Goal: Task Accomplishment & Management: Manage account settings

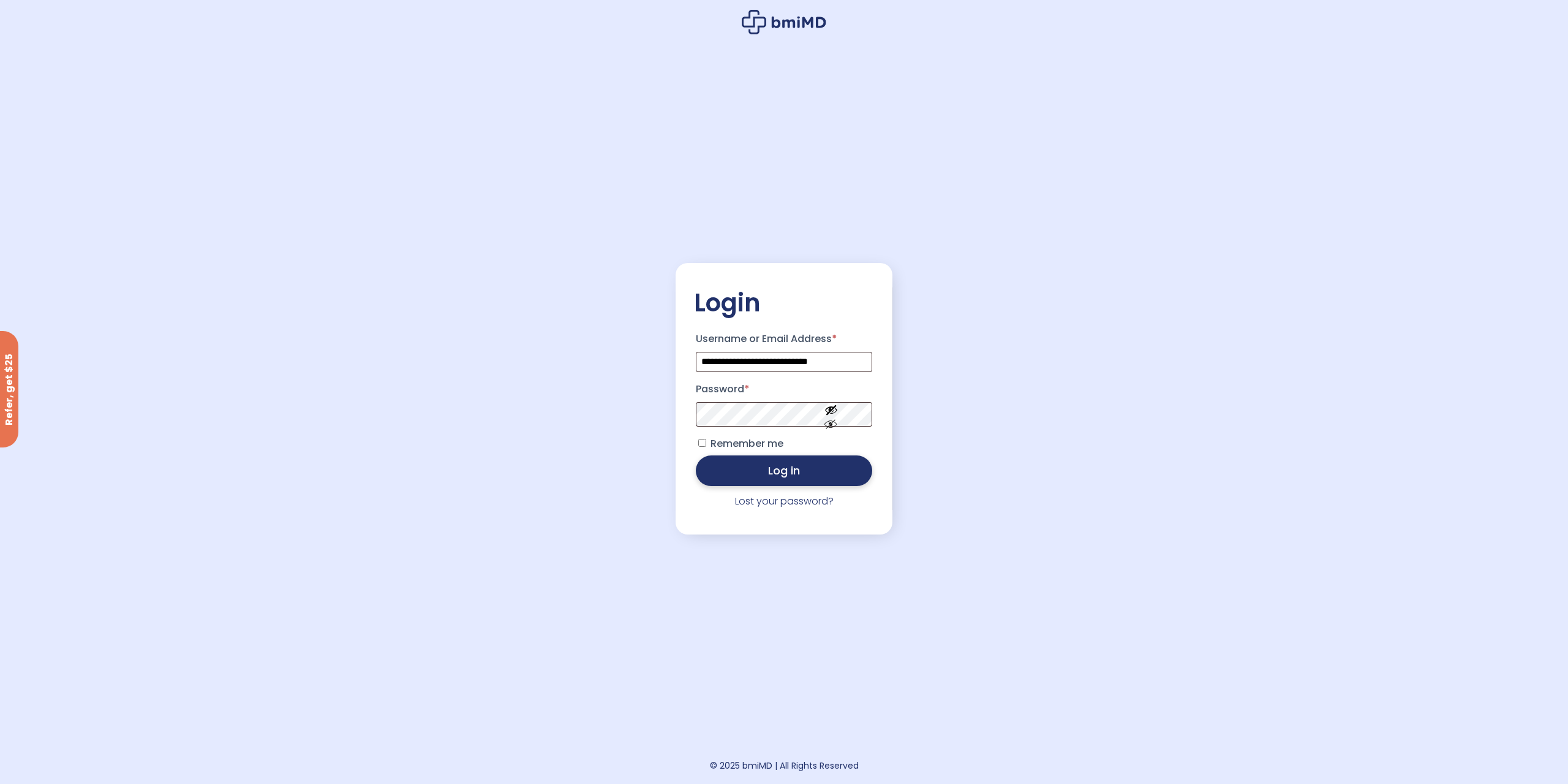
click at [801, 473] on button "Log in" at bounding box center [784, 471] width 177 height 31
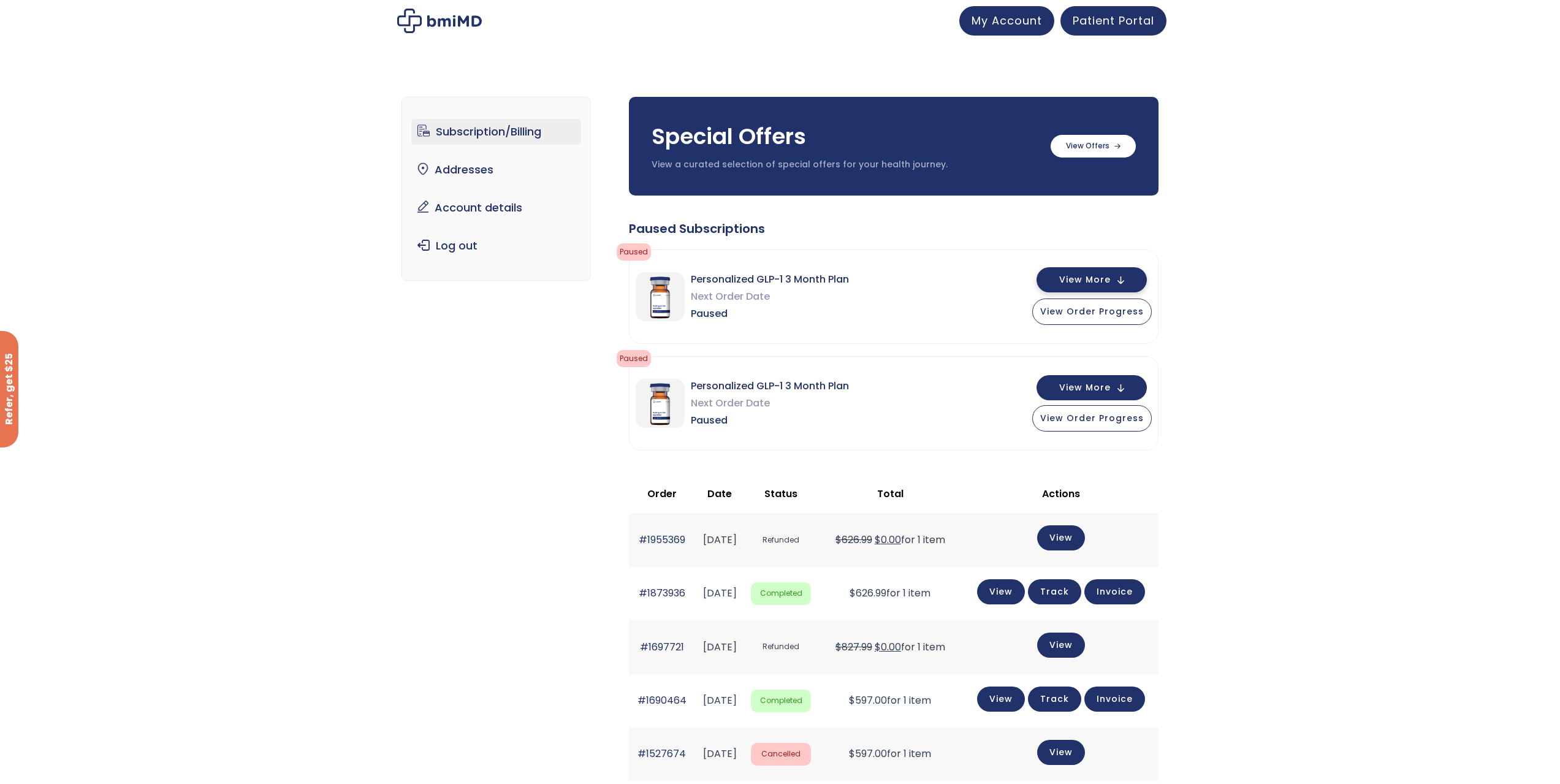
click at [1074, 271] on button "View More" at bounding box center [1092, 279] width 111 height 25
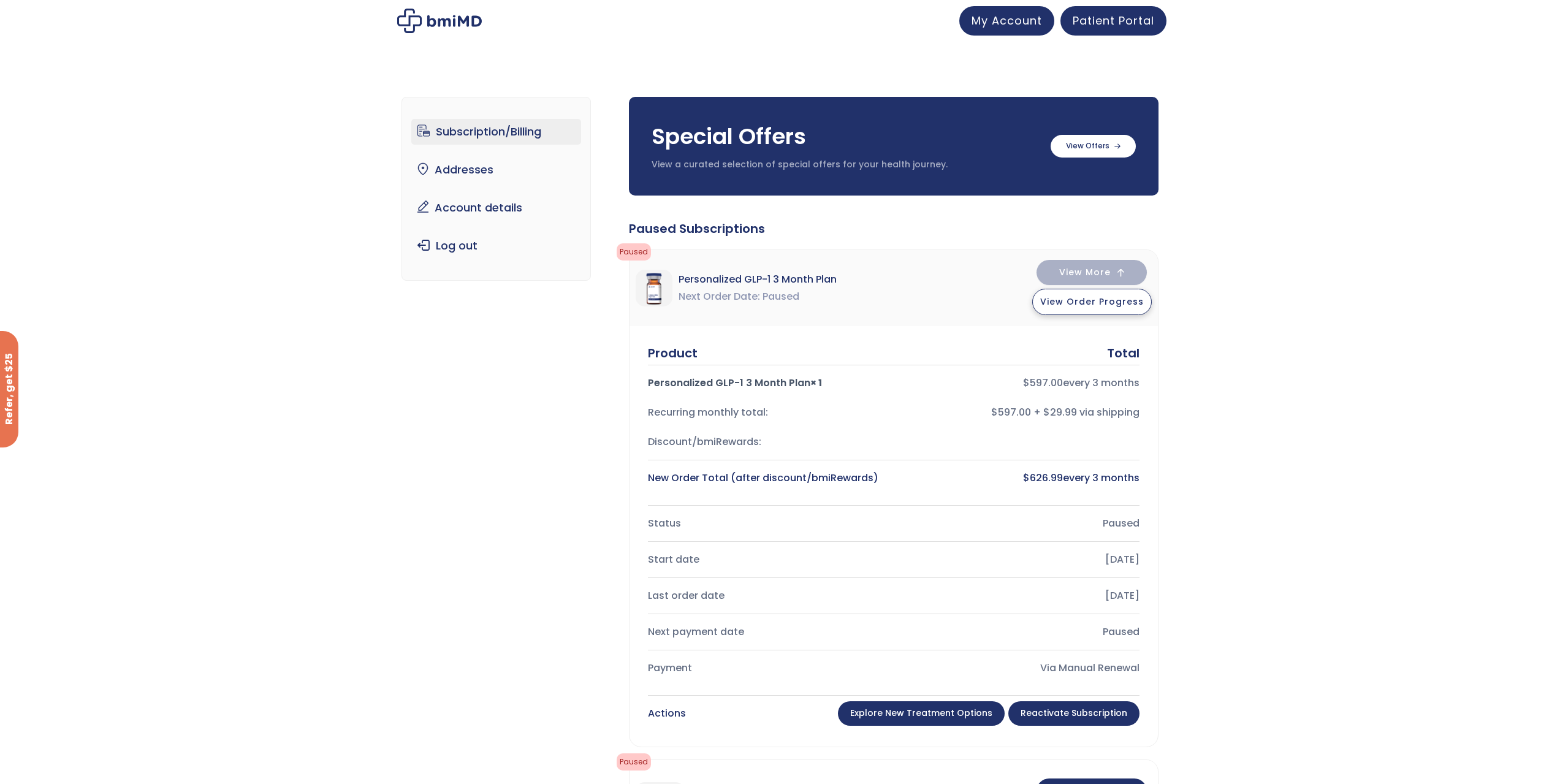
click at [1123, 303] on span "View Order Progress" at bounding box center [1092, 301] width 104 height 12
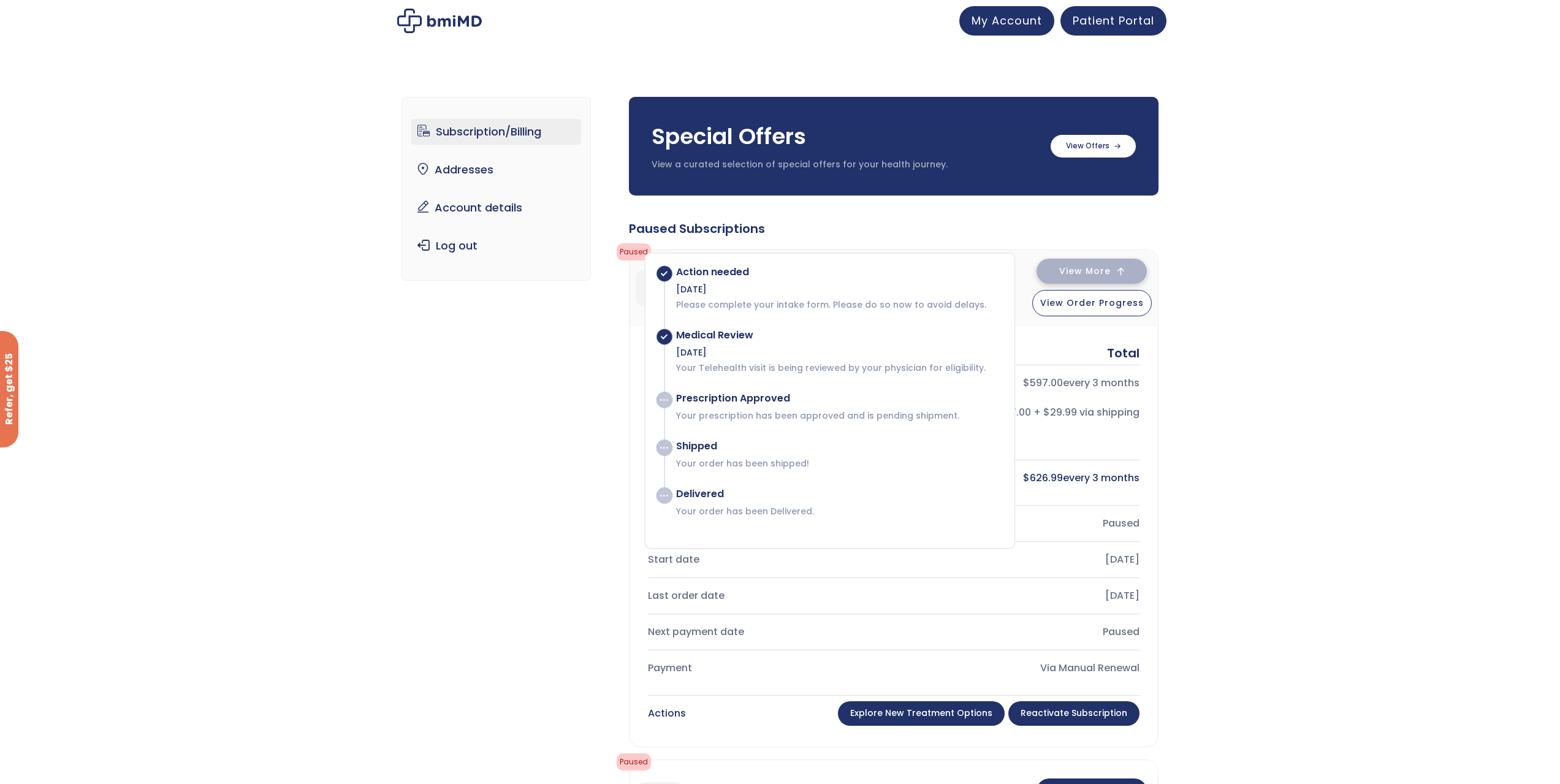
click at [1106, 269] on span "View More" at bounding box center [1085, 271] width 51 height 8
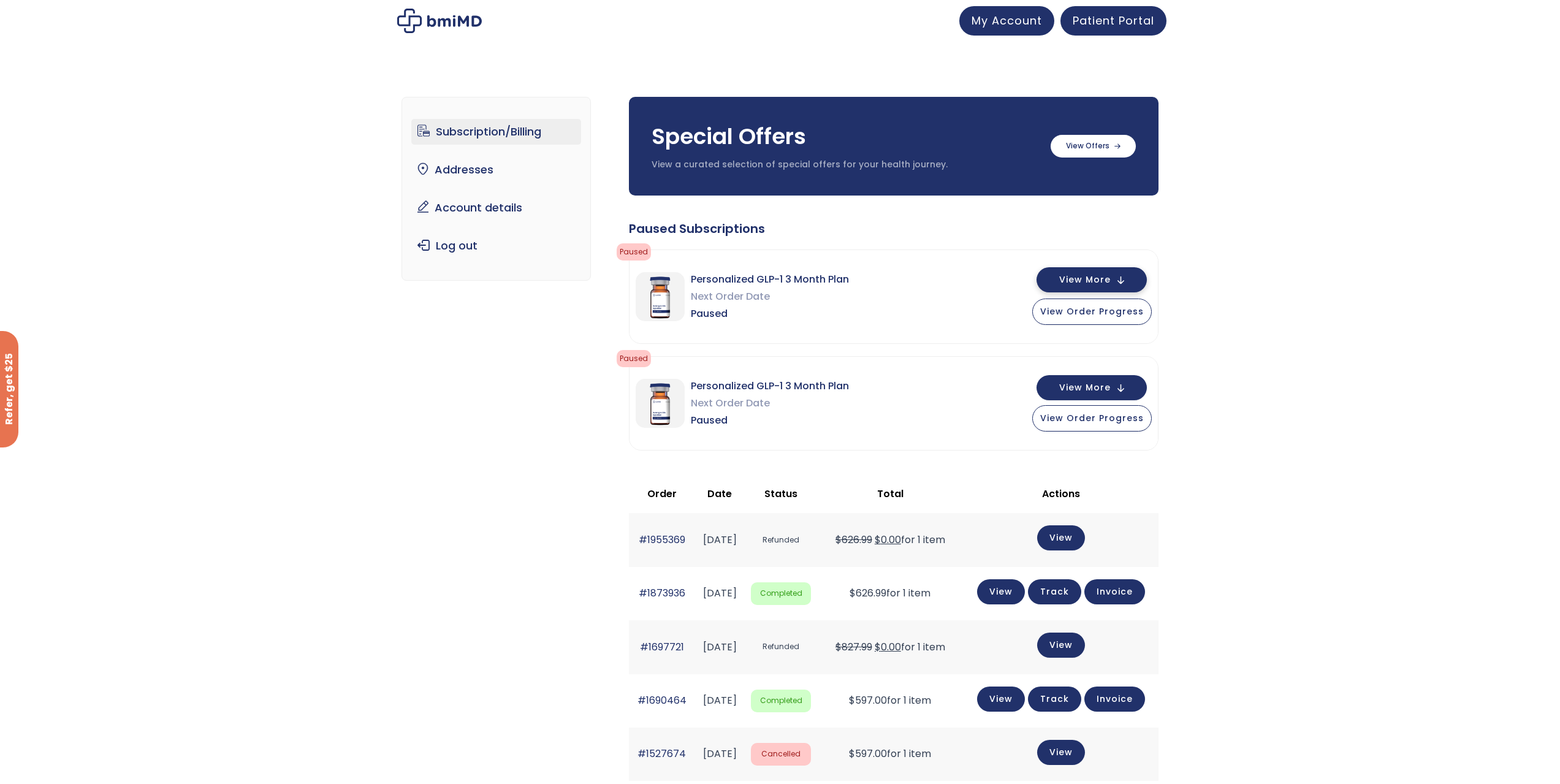
click at [1110, 271] on button "View More" at bounding box center [1092, 279] width 111 height 25
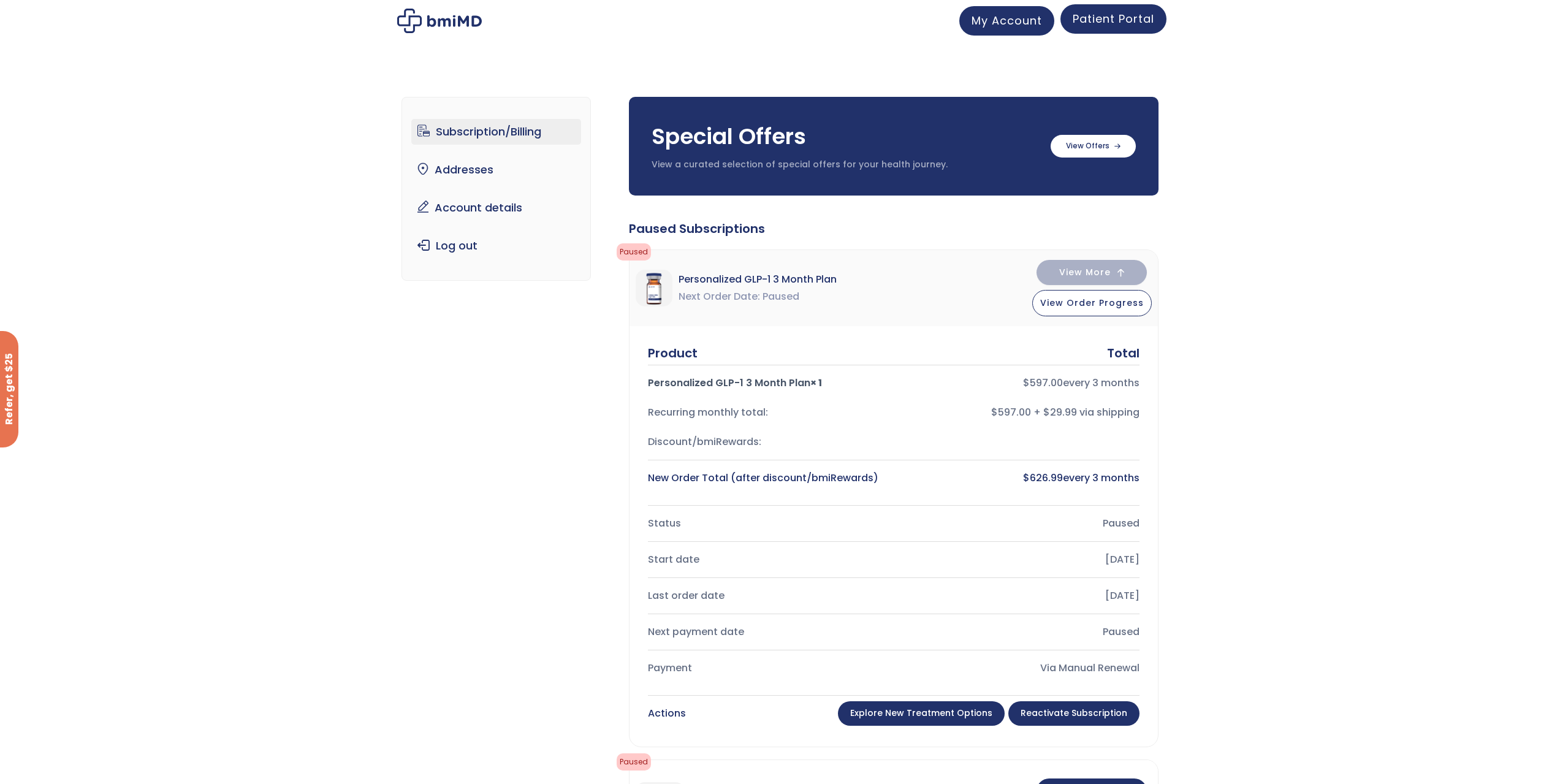
click at [1123, 17] on span "Patient Portal" at bounding box center [1113, 19] width 81 height 15
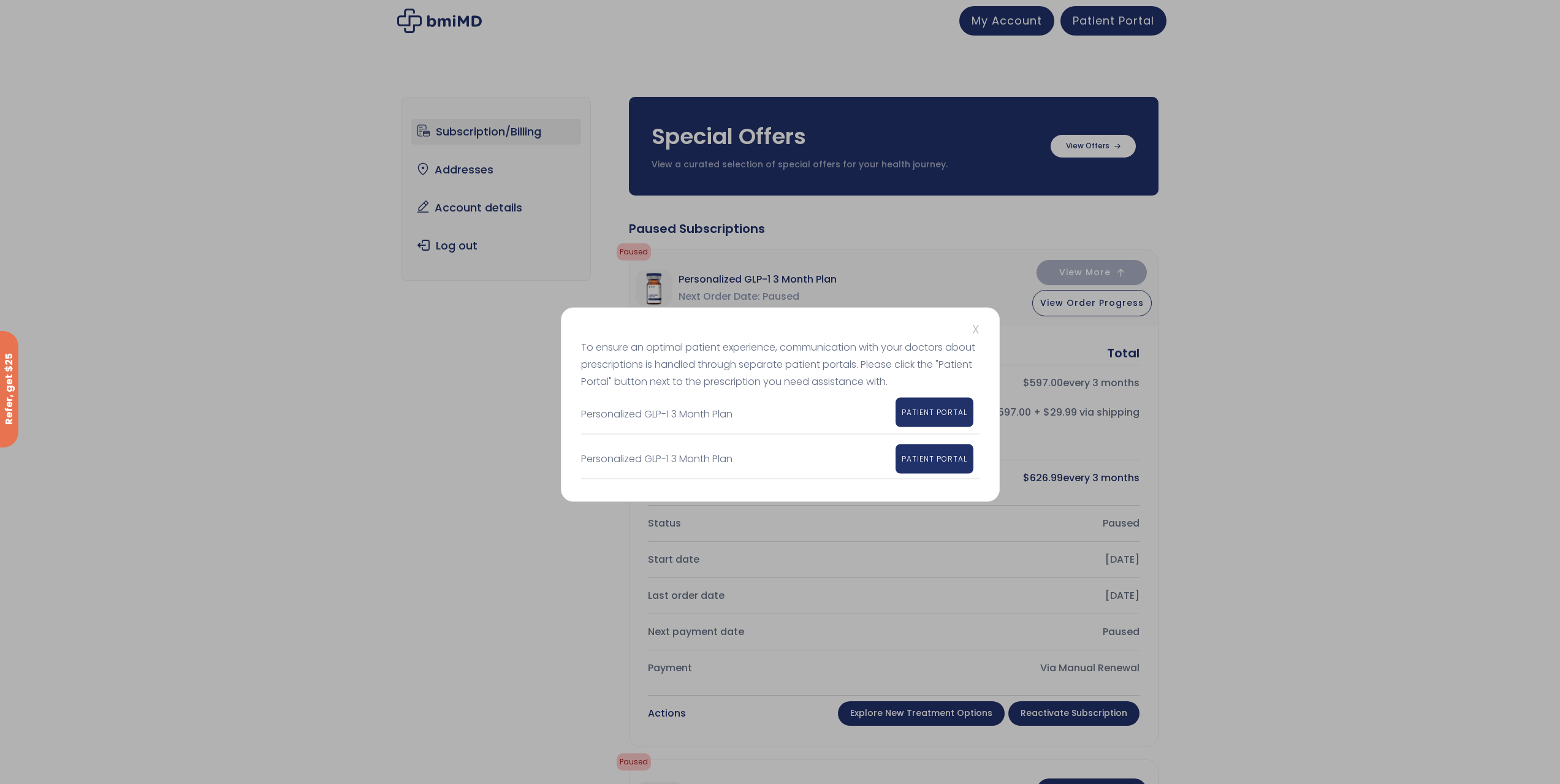
click at [916, 410] on span "PATIENT PORTAL" at bounding box center [934, 412] width 65 height 11
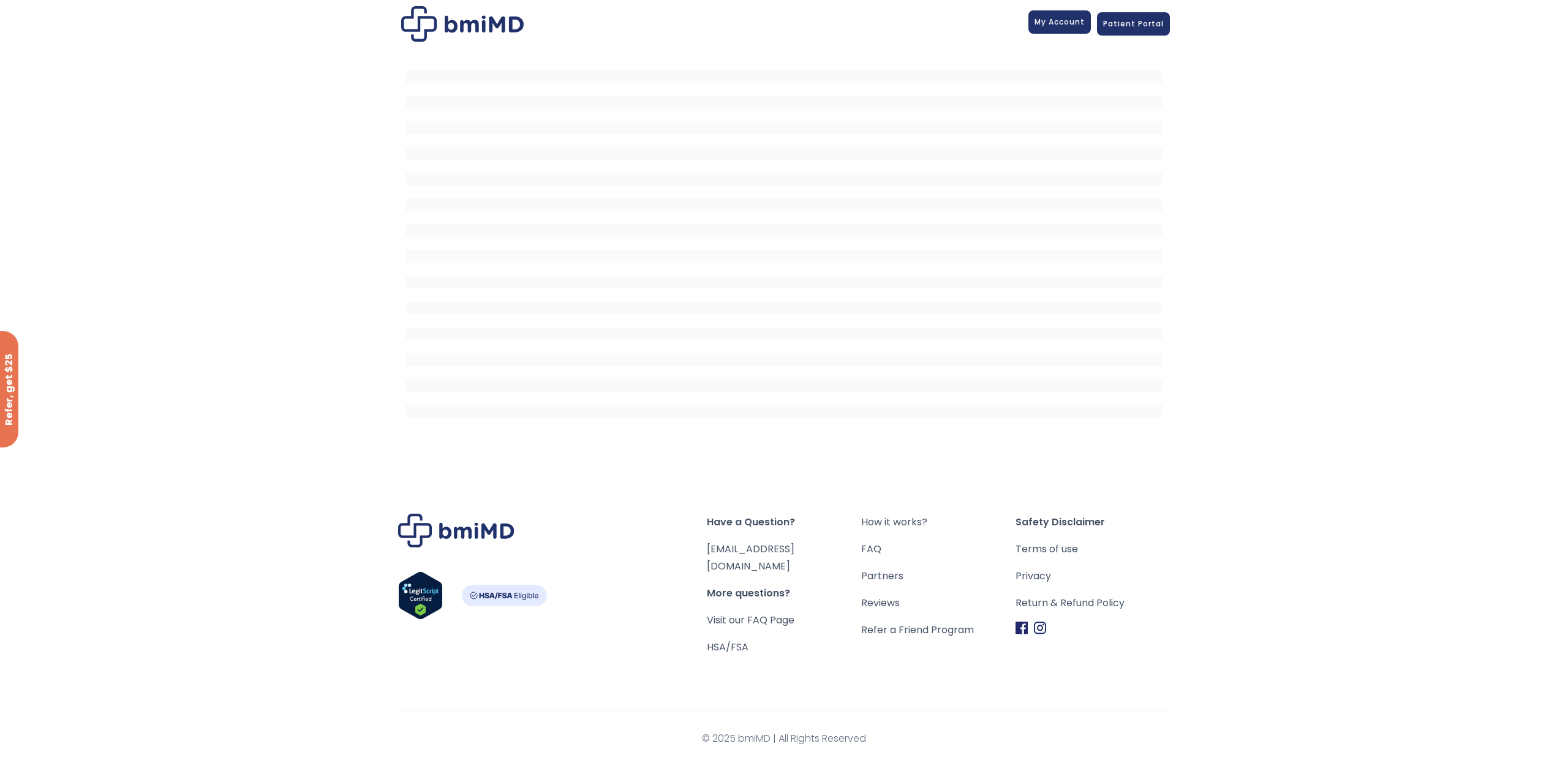
click at [1068, 20] on span "My Account" at bounding box center [1059, 22] width 50 height 11
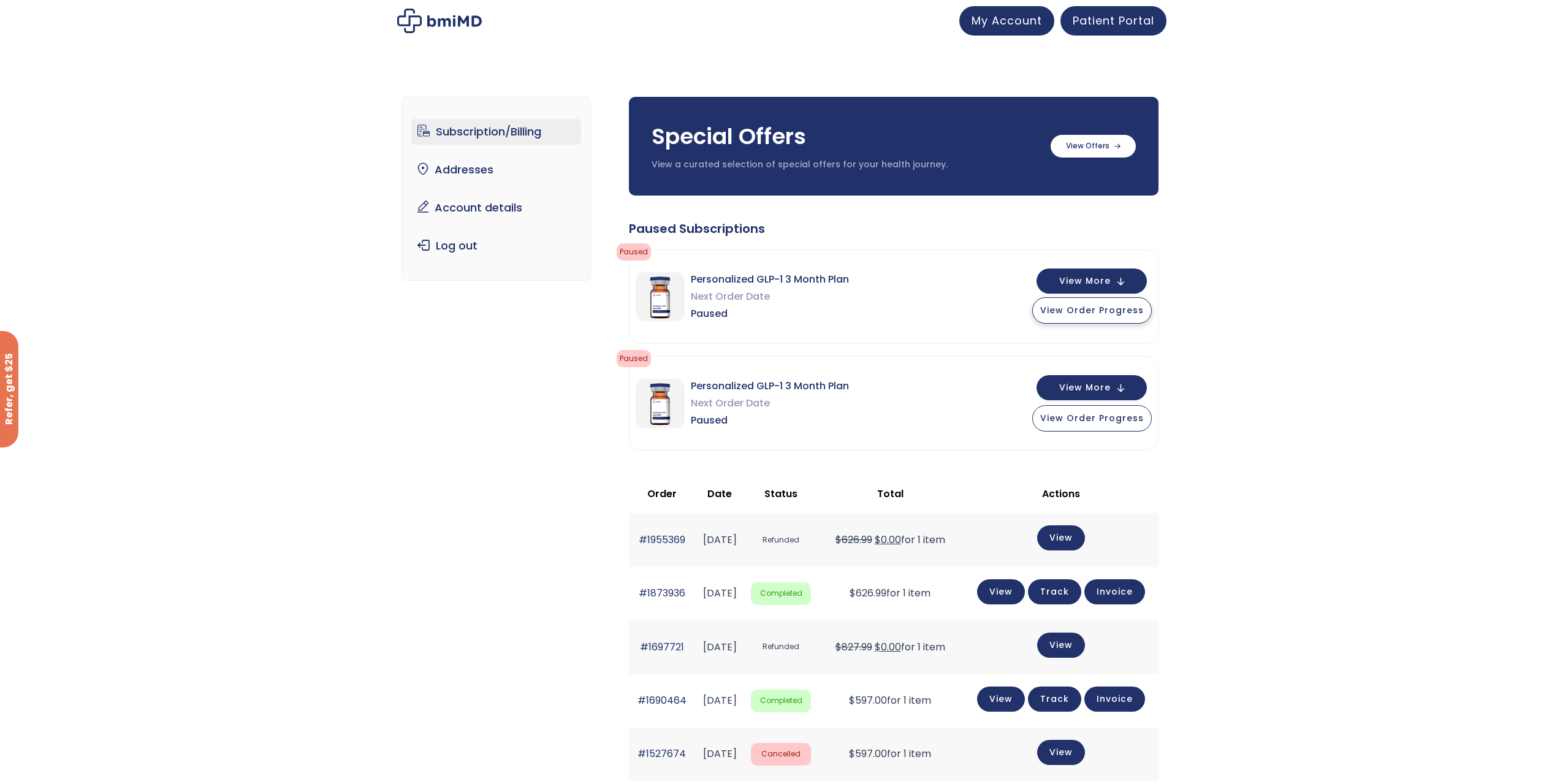
click at [1080, 317] on button "View Order Progress" at bounding box center [1092, 310] width 120 height 26
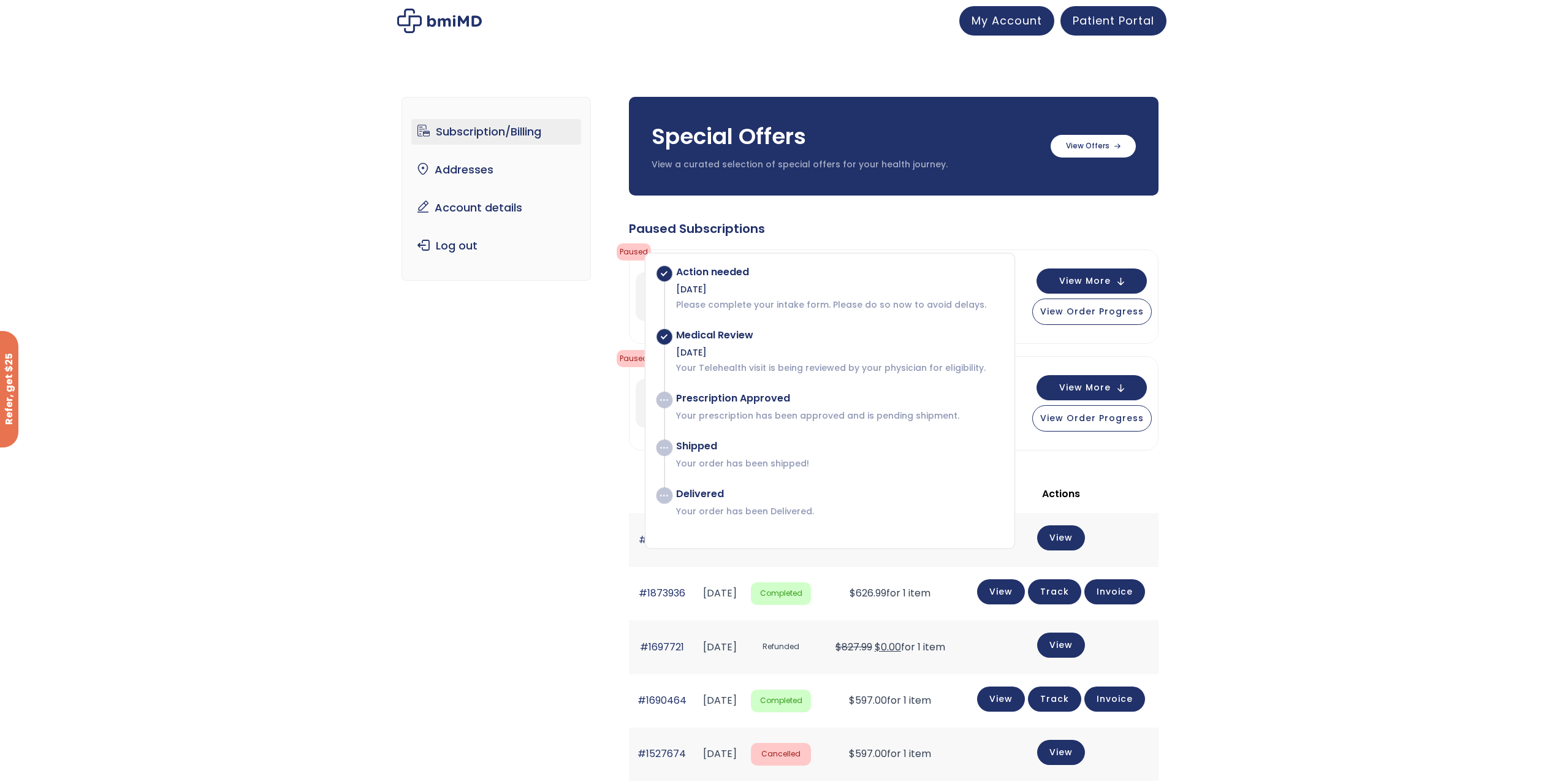
click at [687, 404] on div "Prescription Approved" at bounding box center [838, 398] width 326 height 12
click at [1325, 344] on div "Subscription/Billing bmiRewards Addresses Account details Submit a Review Log o…" at bounding box center [780, 609] width 1560 height 1073
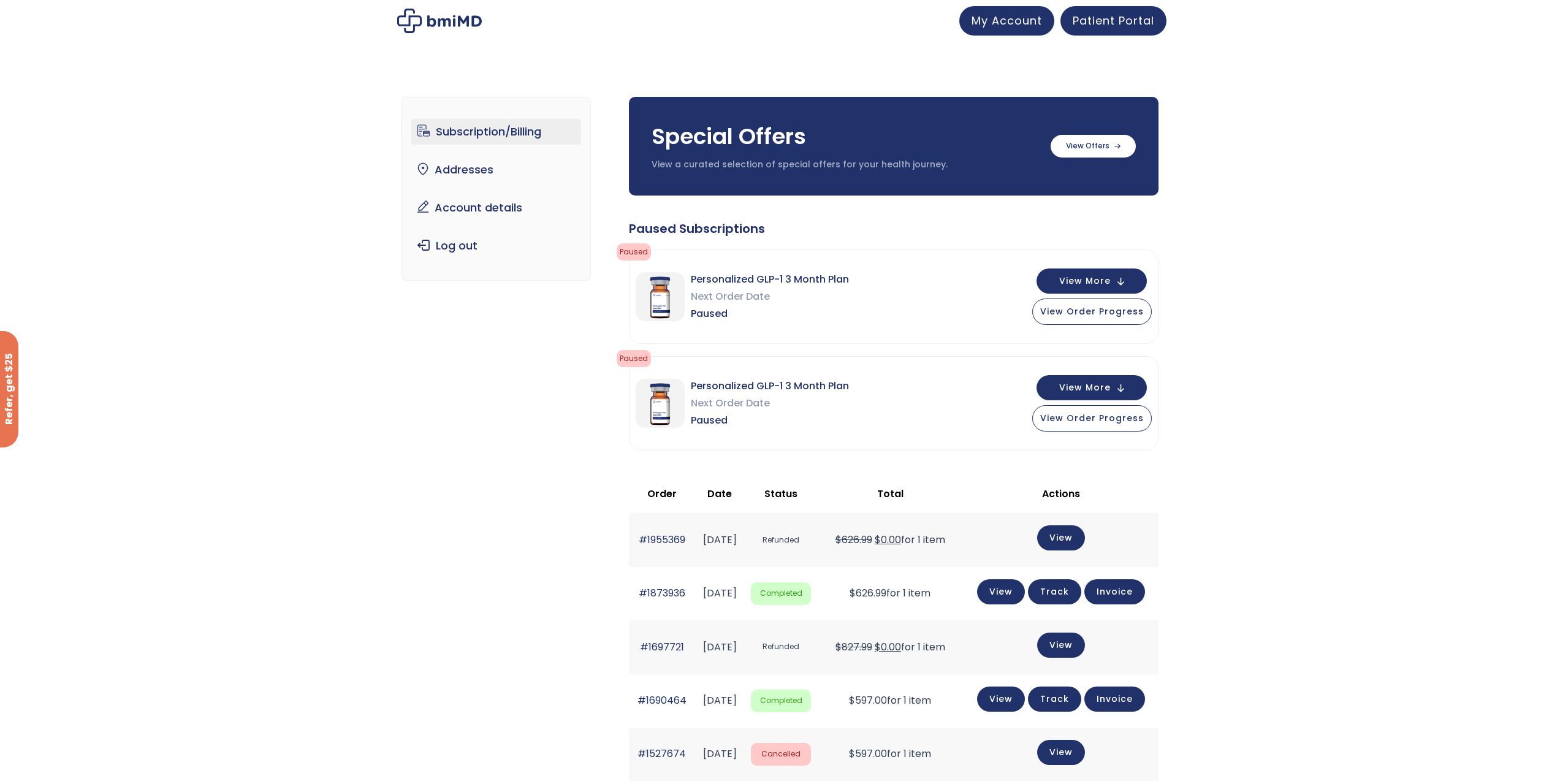
click at [971, 310] on div "Personalized GLP-1 3 Month Plan Next Order Date Paused View More View Order Pro…" at bounding box center [893, 297] width 529 height 93
click at [1096, 277] on span "View More" at bounding box center [1085, 280] width 51 height 8
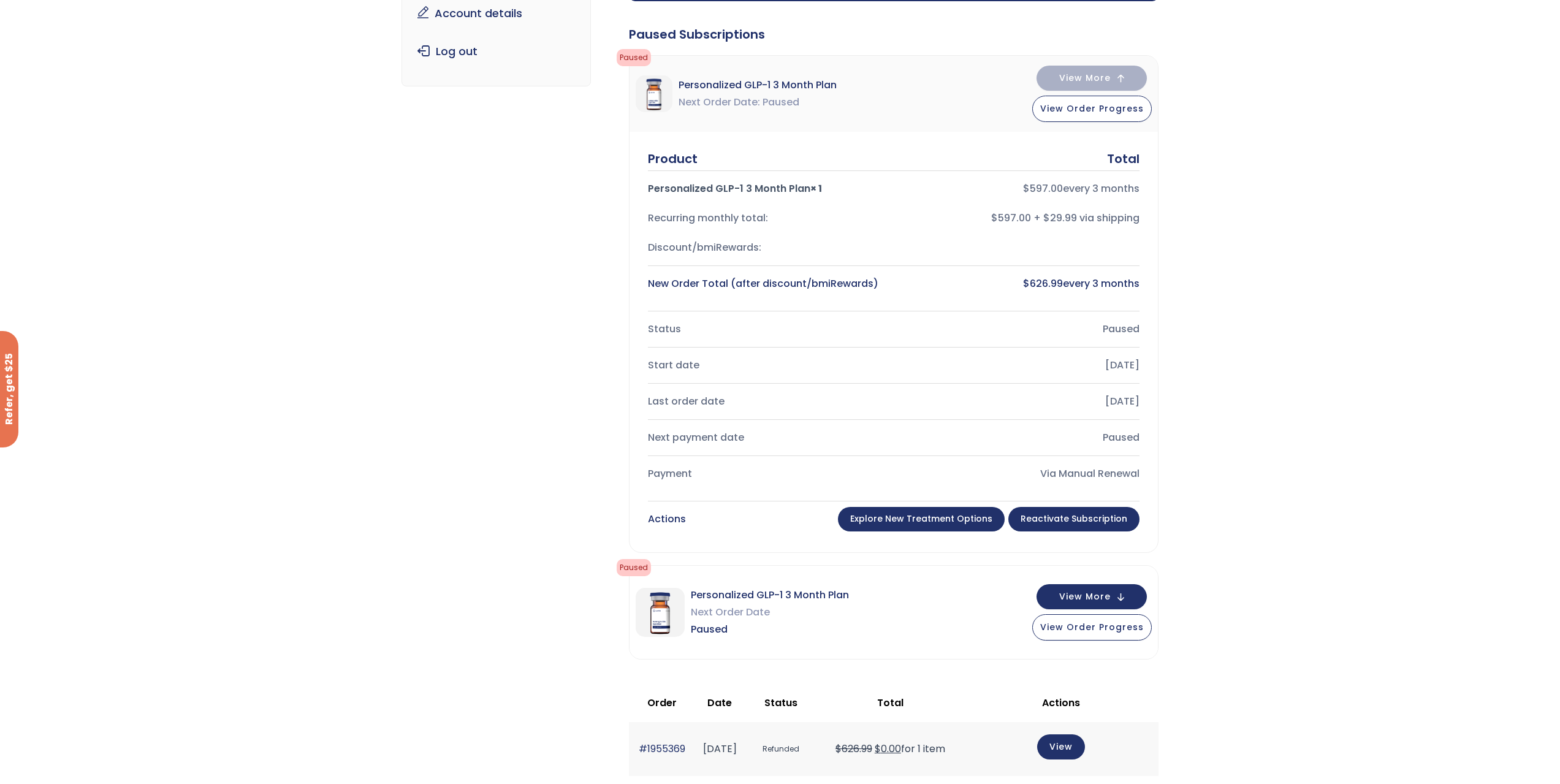
scroll to position [245, 0]
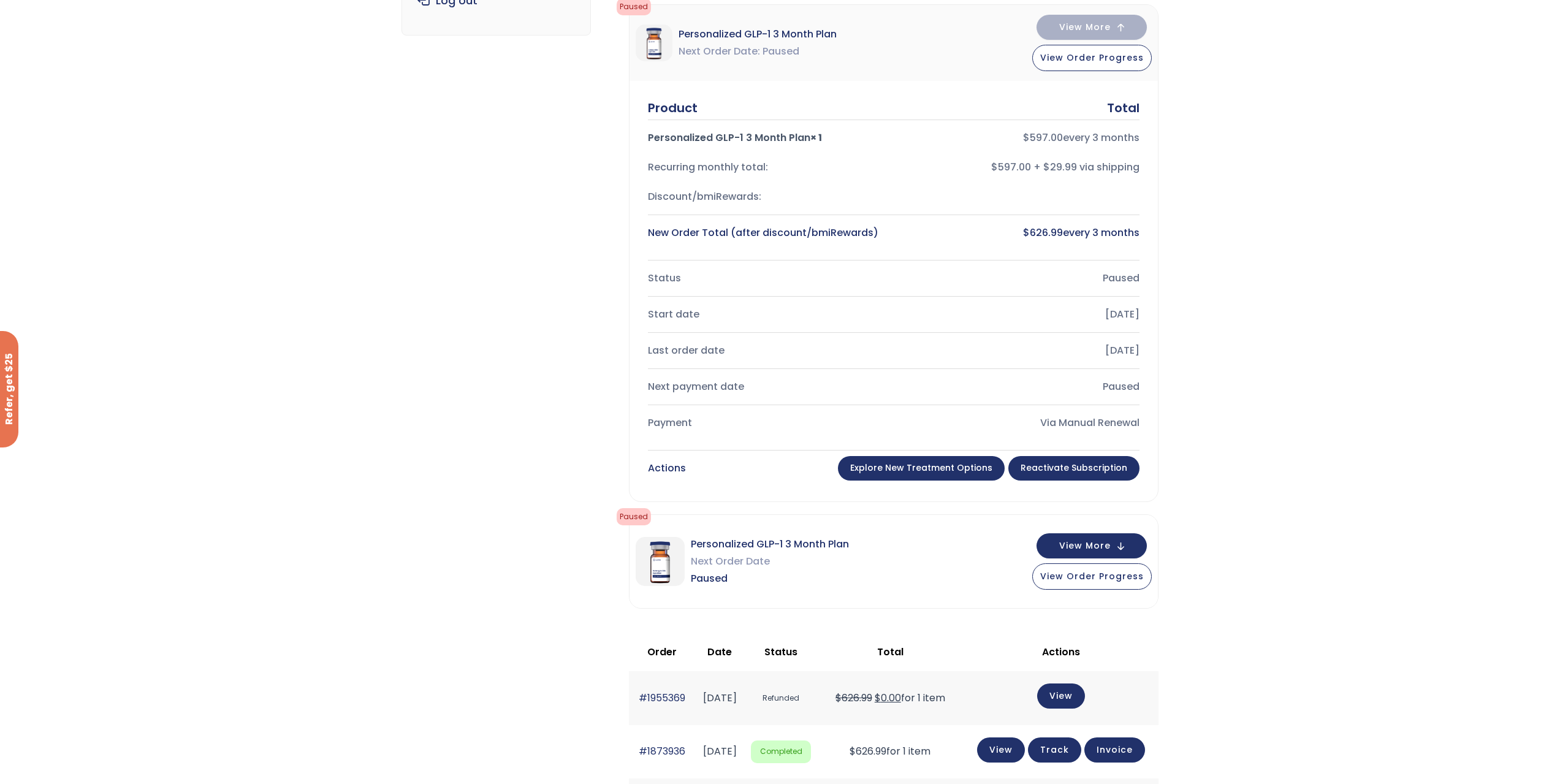
click at [1122, 465] on link "Reactivate Subscription" at bounding box center [1074, 468] width 131 height 25
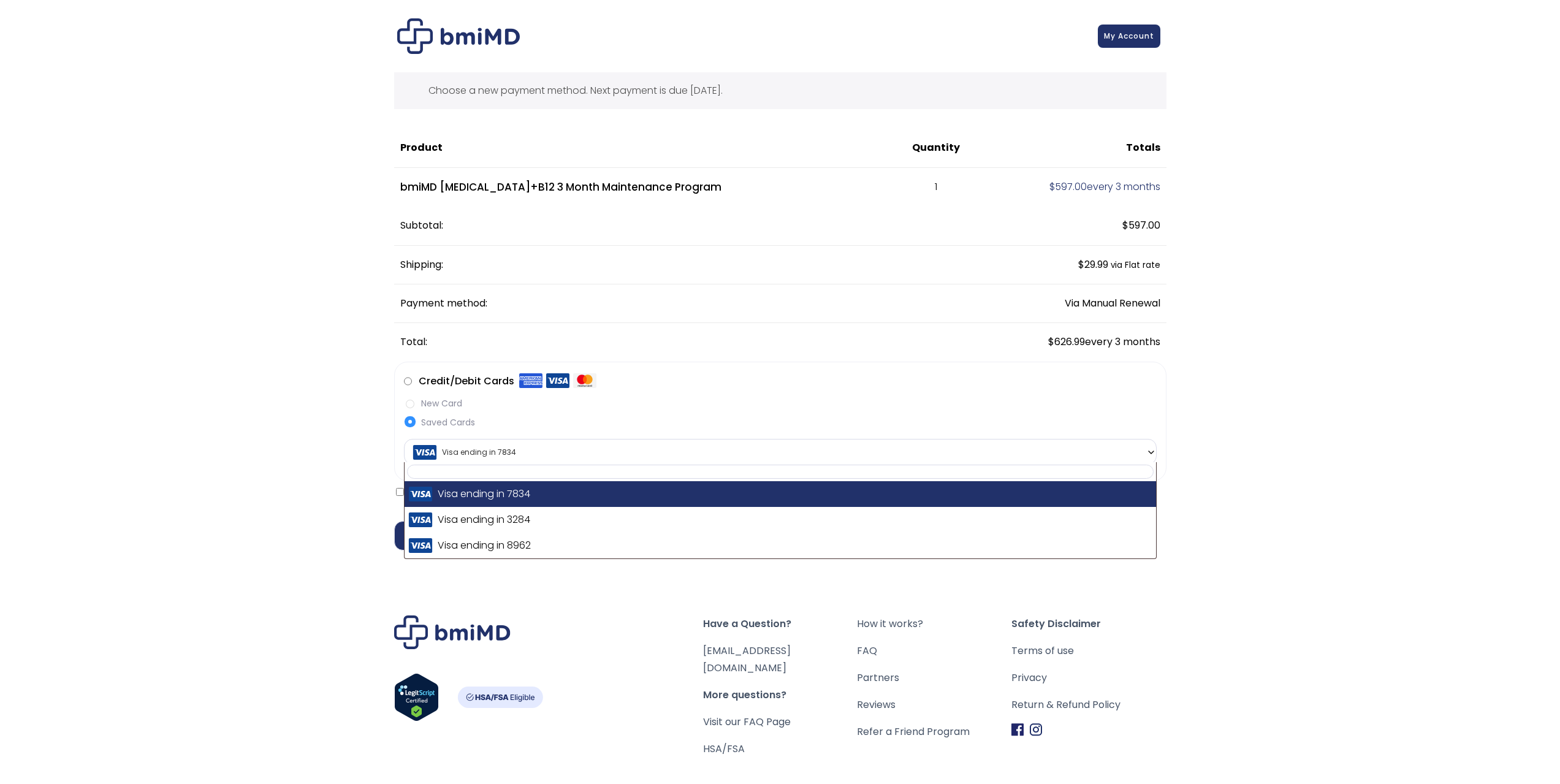
click at [1154, 450] on b at bounding box center [1151, 452] width 10 height 10
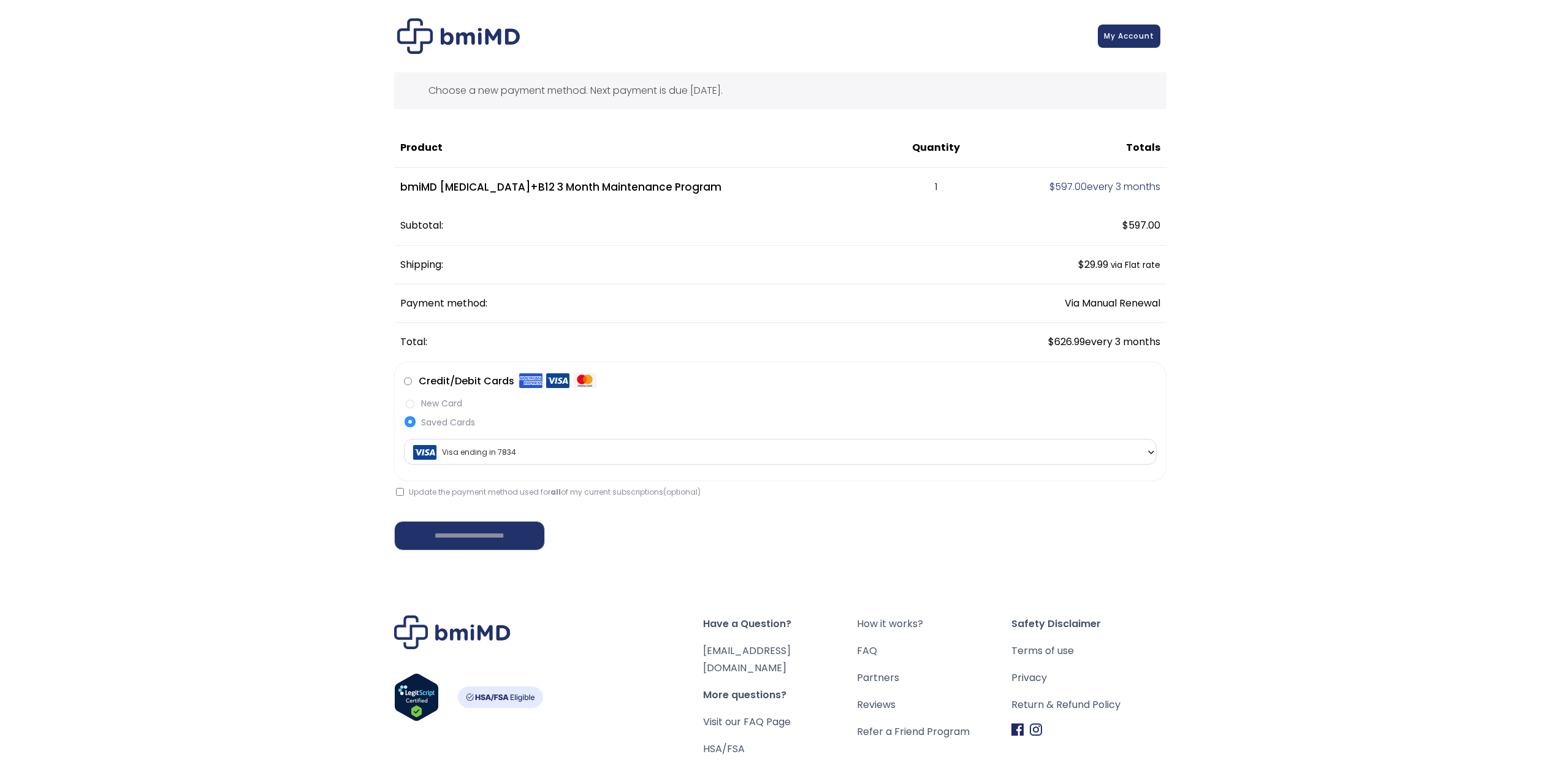
click at [1153, 450] on b at bounding box center [1151, 452] width 10 height 10
click at [1130, 443] on span "Visa ending in 7834" at bounding box center [780, 453] width 745 height 26
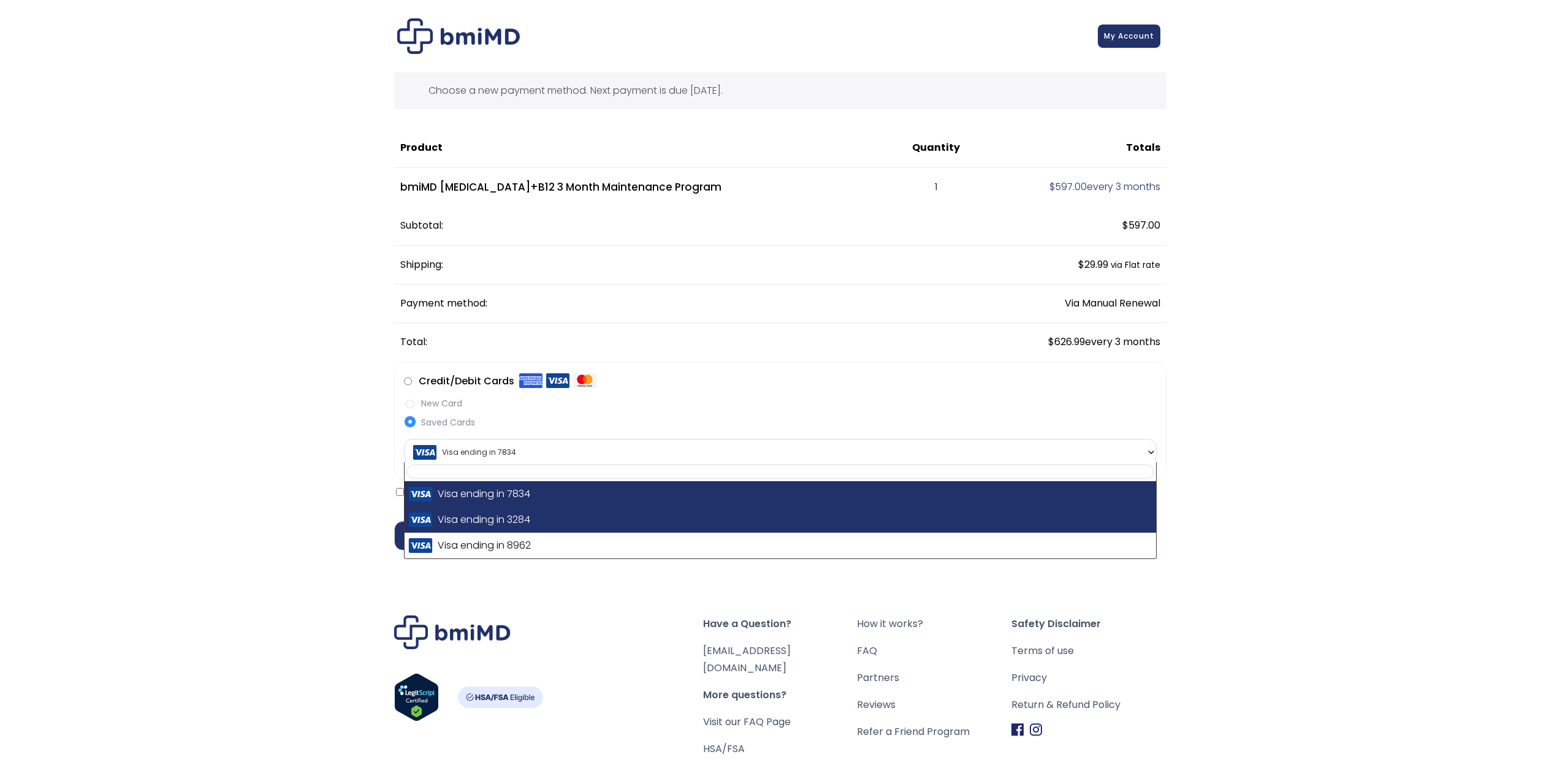
select select "**********"
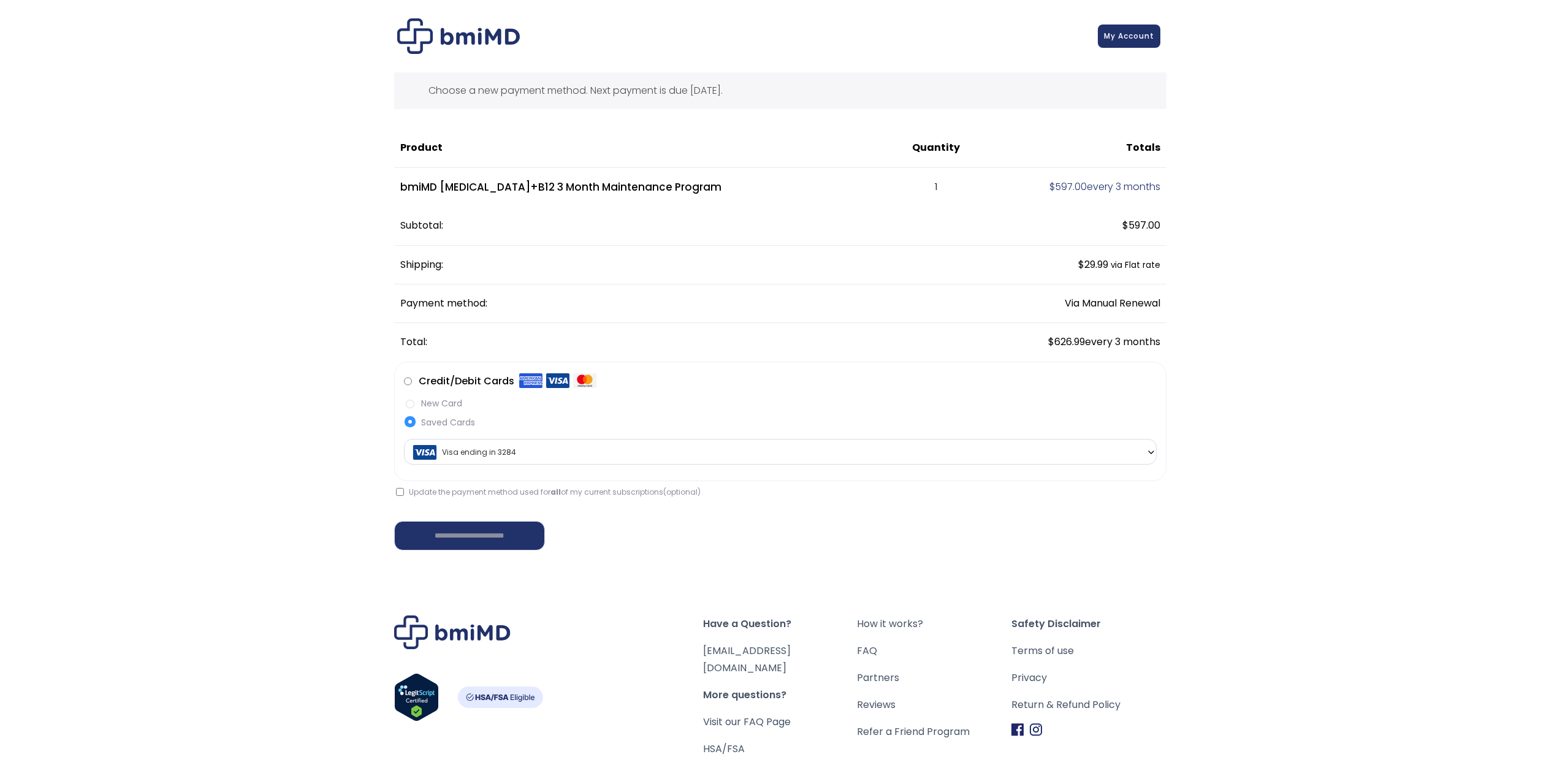
click at [226, 404] on div "**********" at bounding box center [780, 437] width 1531 height 851
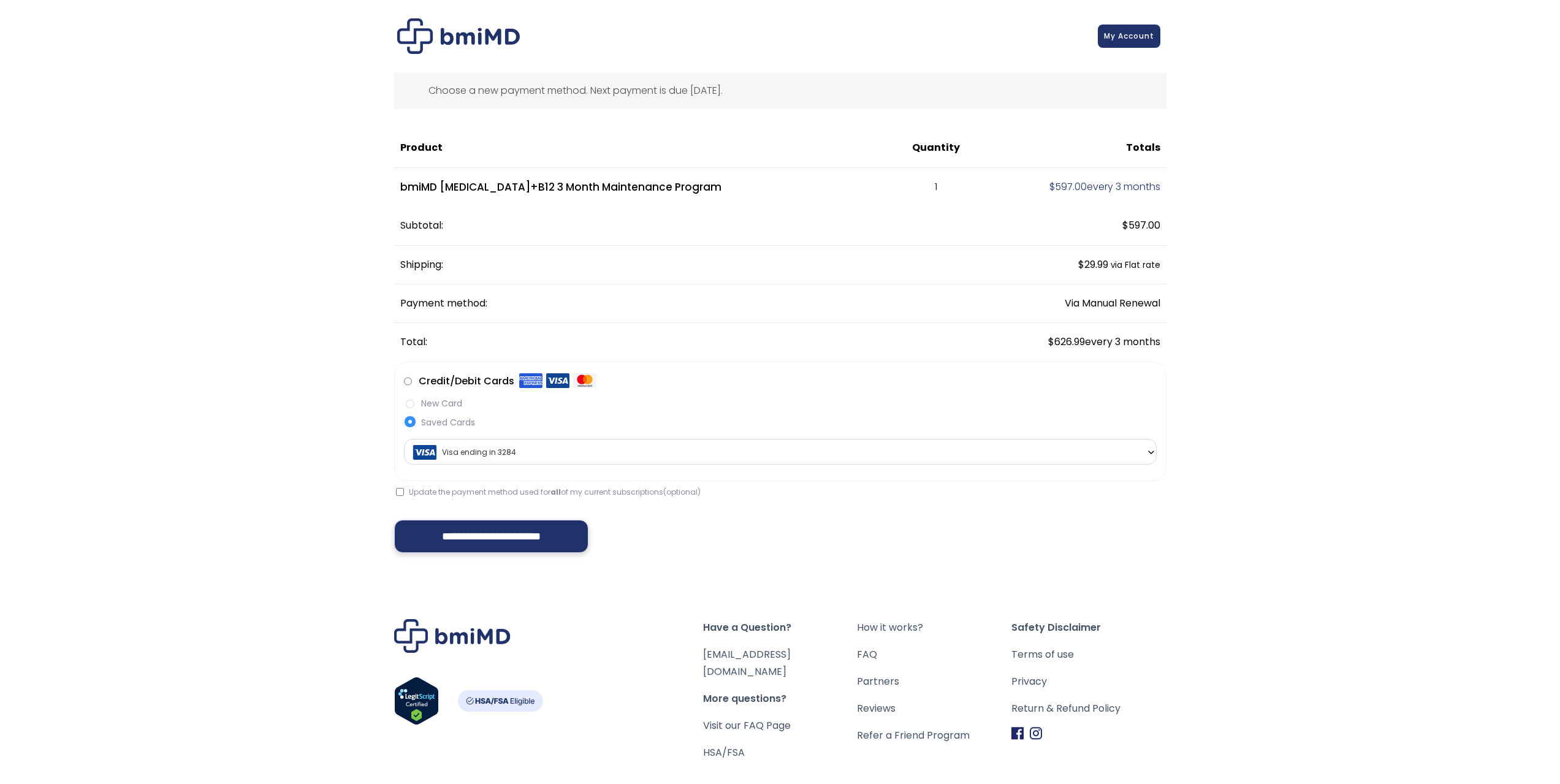
click at [473, 533] on input "**********" at bounding box center [491, 536] width 195 height 33
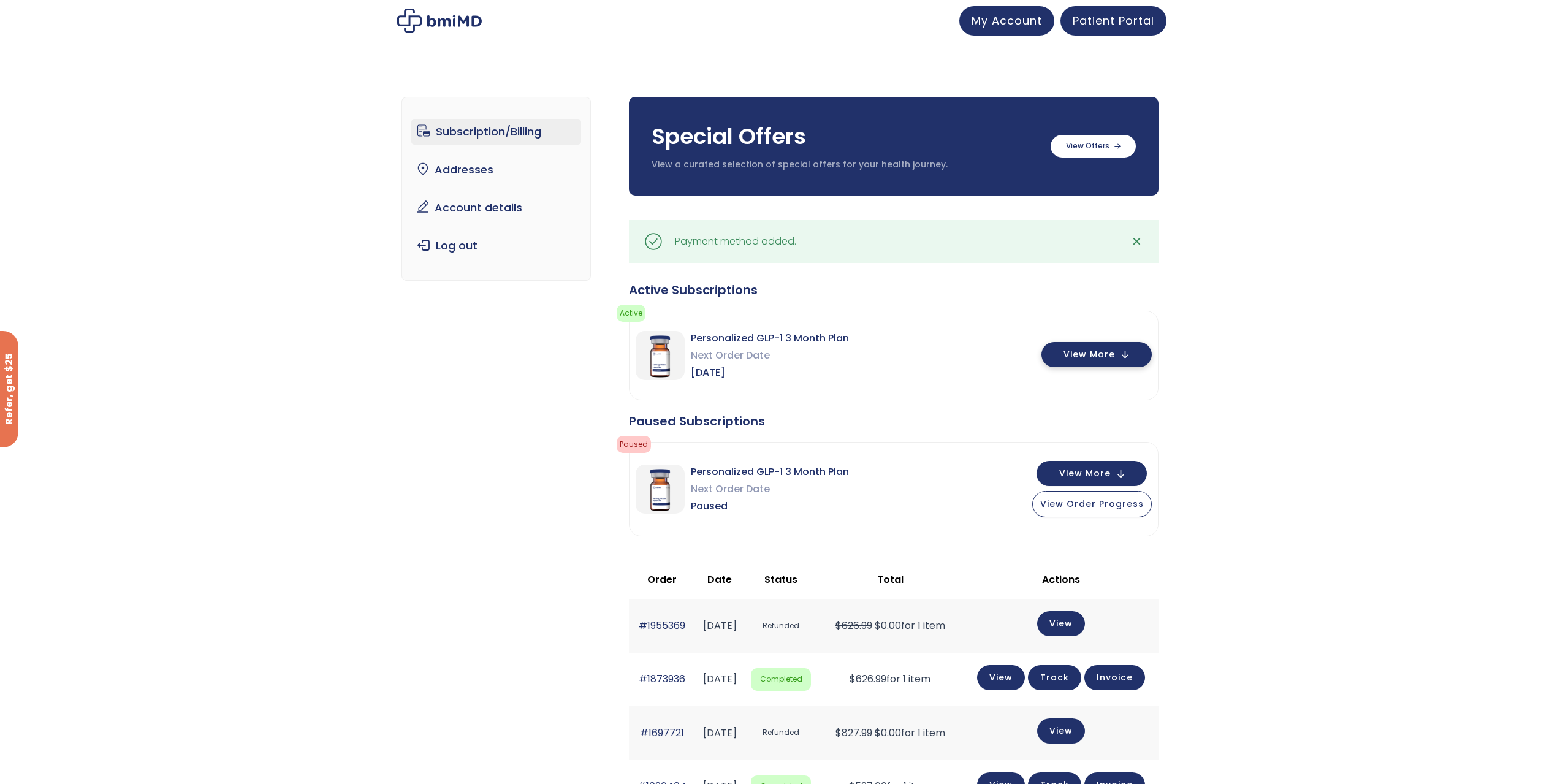
click at [1108, 357] on span "View More" at bounding box center [1089, 354] width 51 height 8
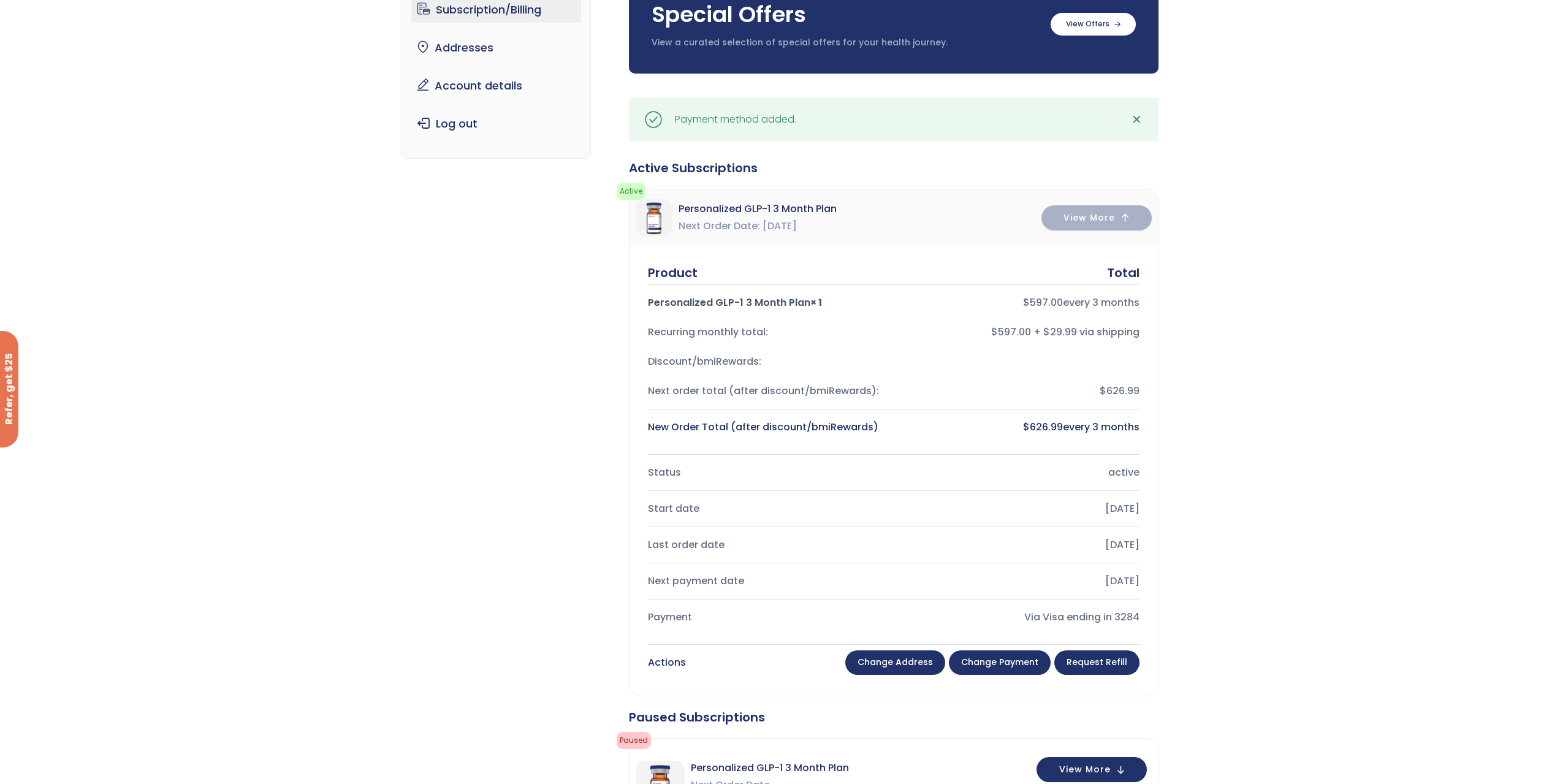
scroll to position [123, 0]
click at [1097, 668] on link "Request Refill" at bounding box center [1096, 661] width 85 height 25
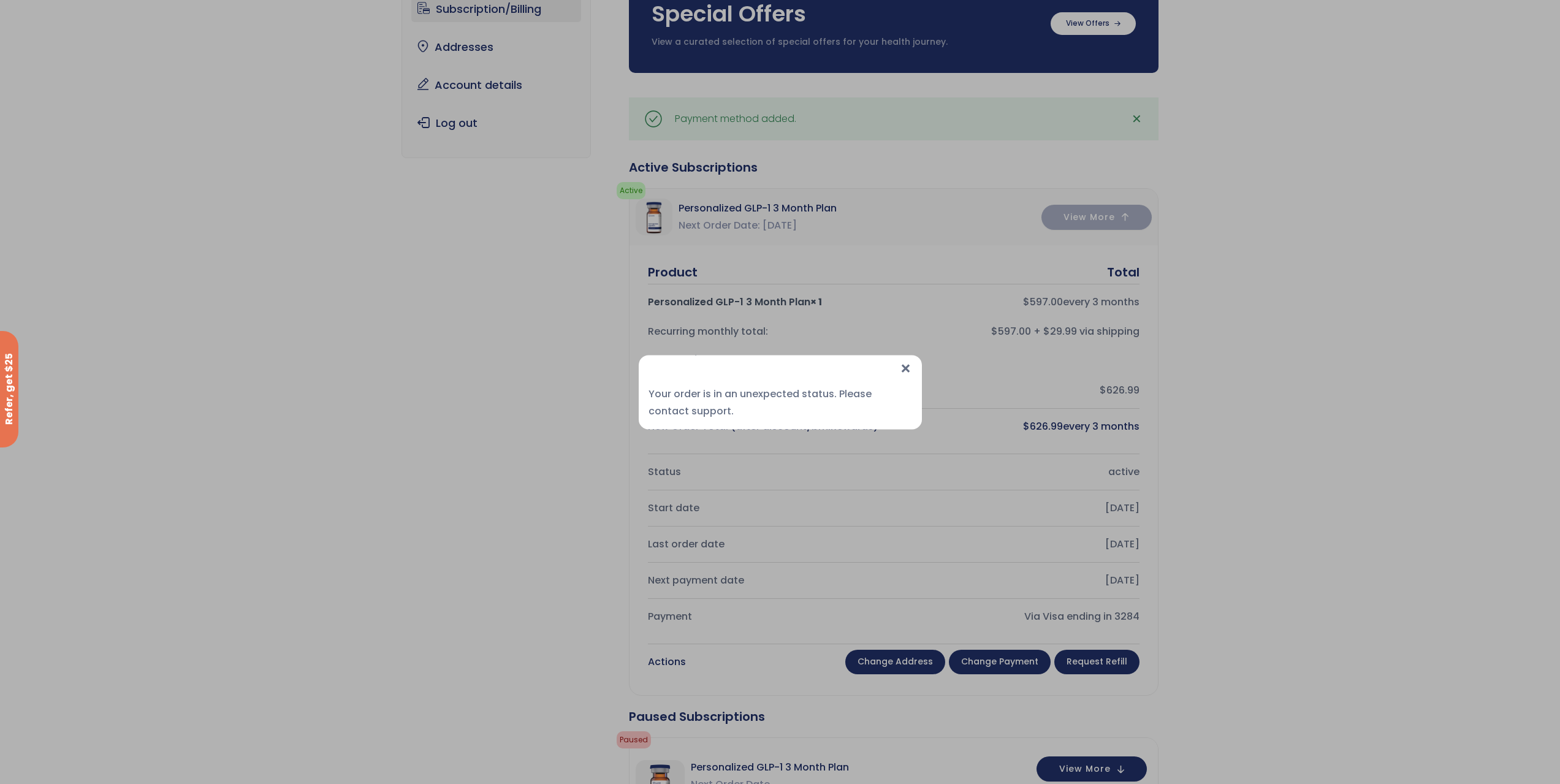
click at [909, 365] on span "×" at bounding box center [905, 368] width 13 height 26
